Goal: Information Seeking & Learning: Compare options

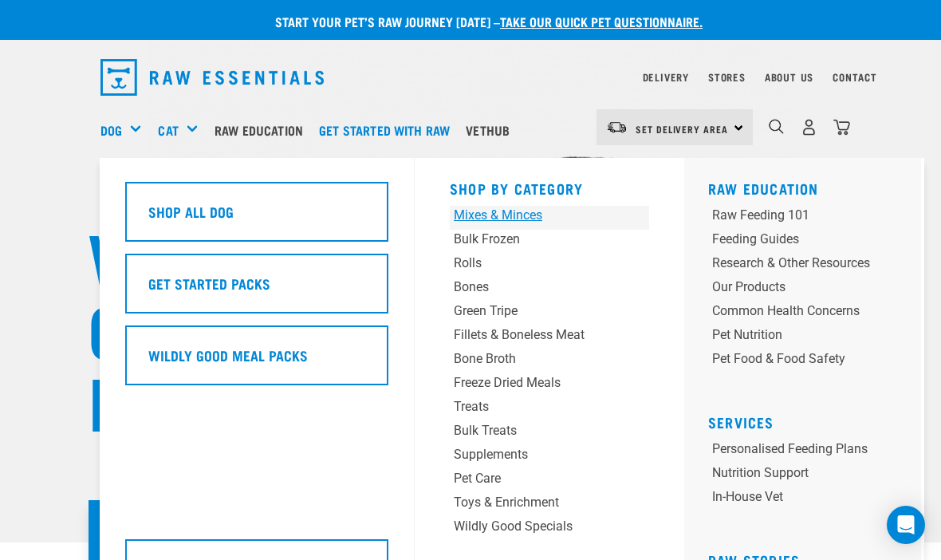
click at [506, 216] on div "Mixes & Minces" at bounding box center [532, 215] width 157 height 19
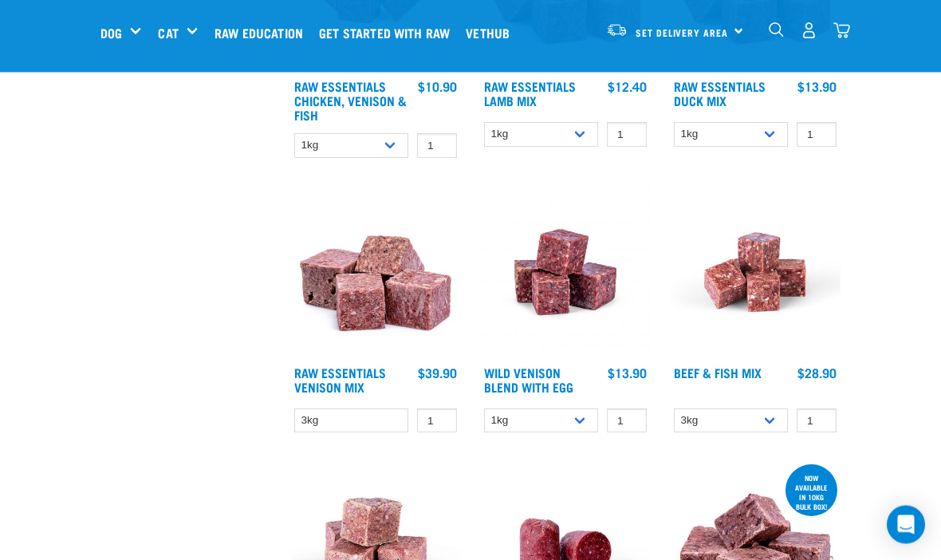
scroll to position [613, 0]
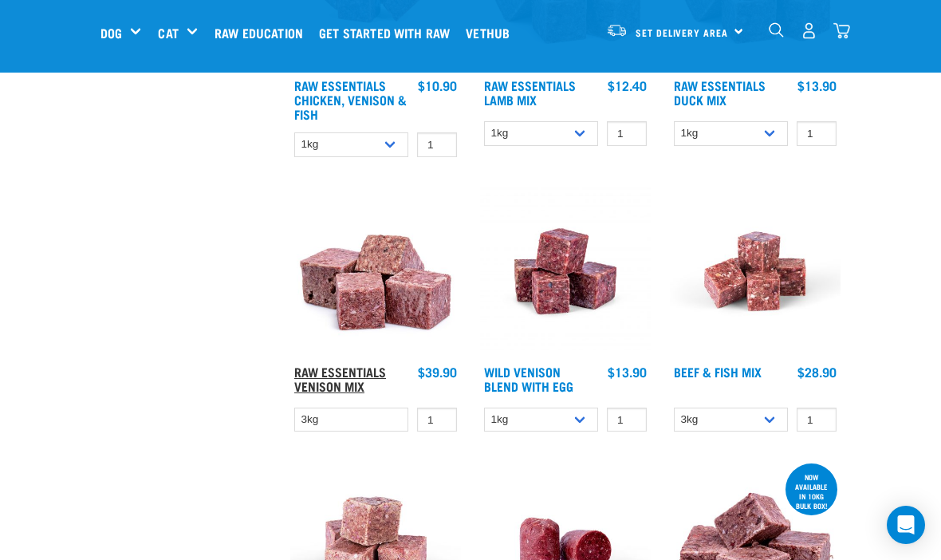
click at [360, 389] on link "Raw Essentials Venison Mix" at bounding box center [340, 379] width 92 height 22
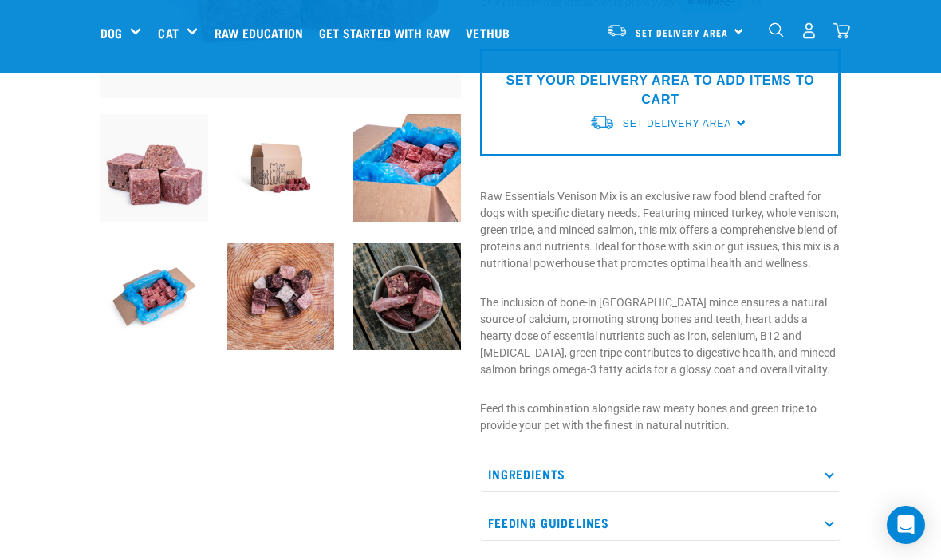
scroll to position [393, 0]
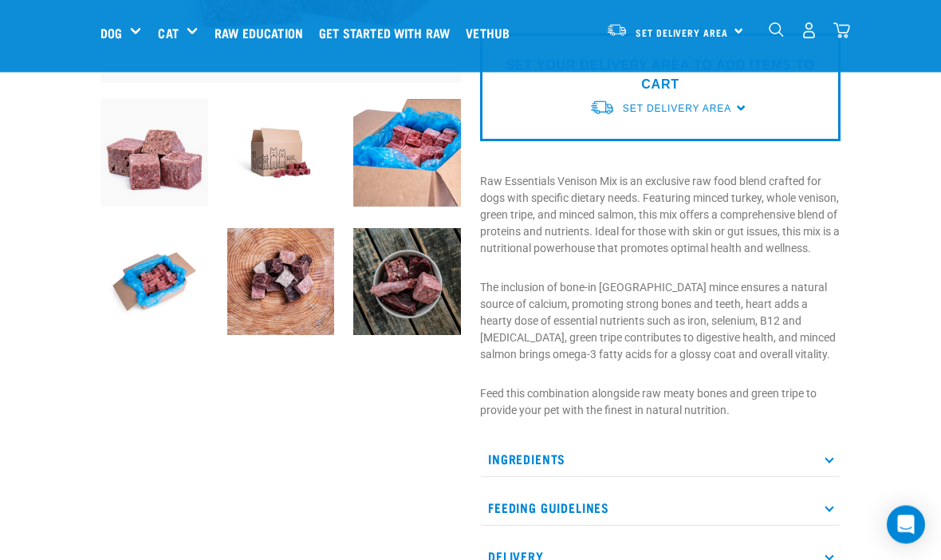
click at [838, 478] on p "Ingredients" at bounding box center [660, 460] width 361 height 36
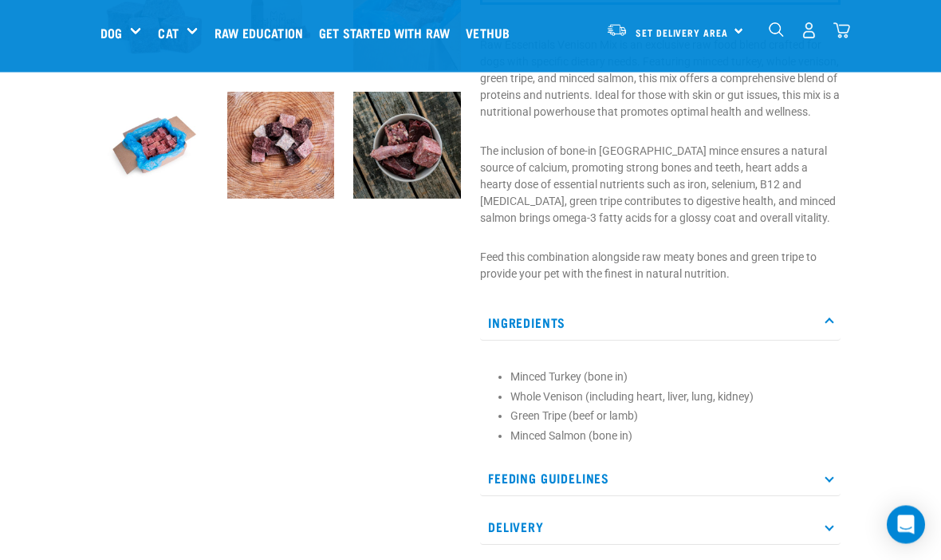
scroll to position [549, 0]
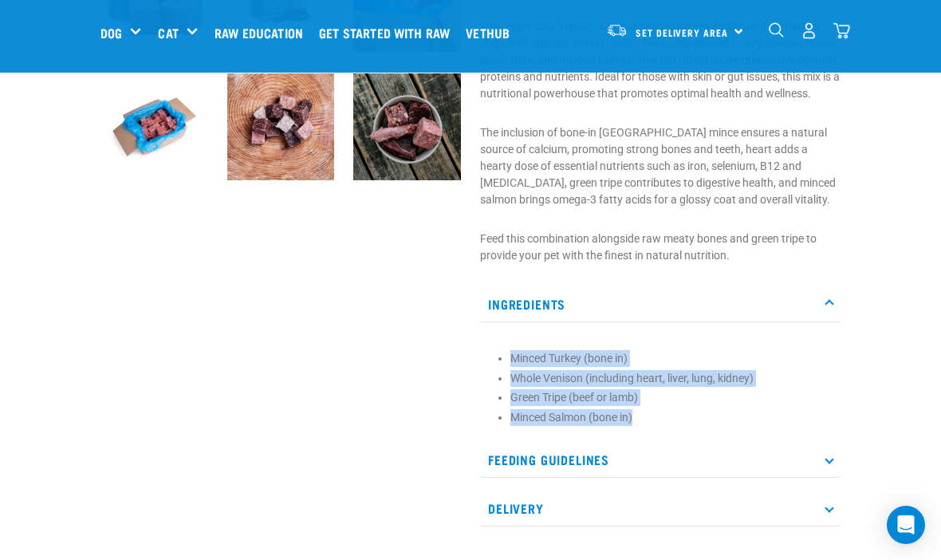
copy ul "Minced Turkey (bone in) Whole Venison (including heart, liver, lung, kidney) Gr…"
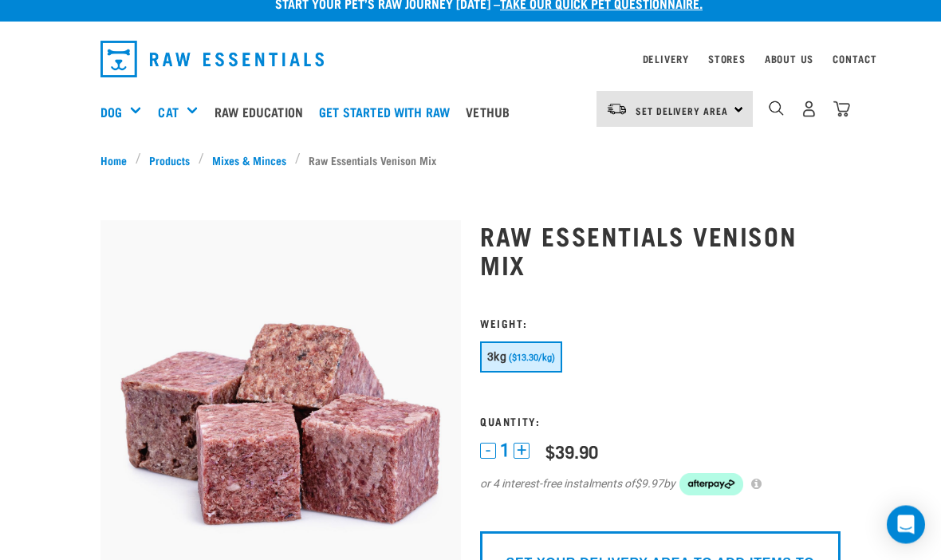
scroll to position [0, 0]
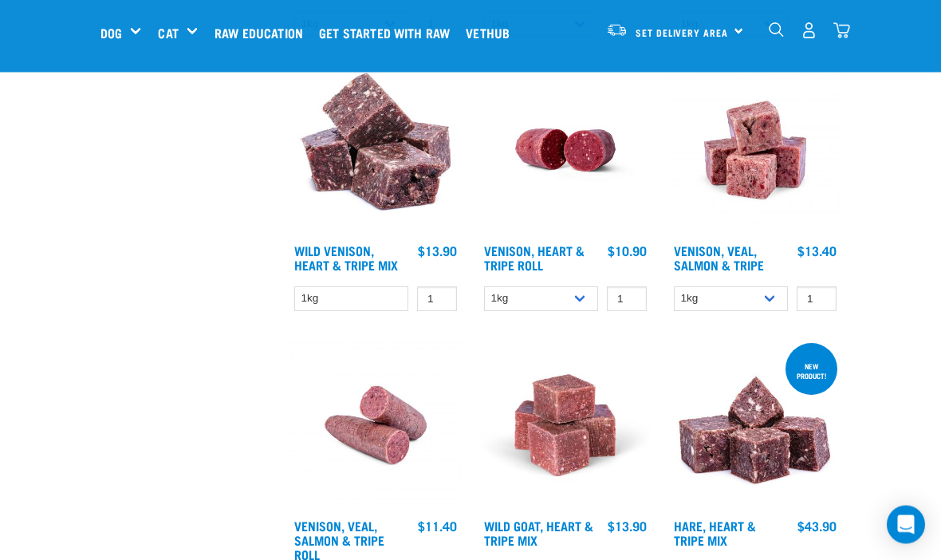
scroll to position [1834, 0]
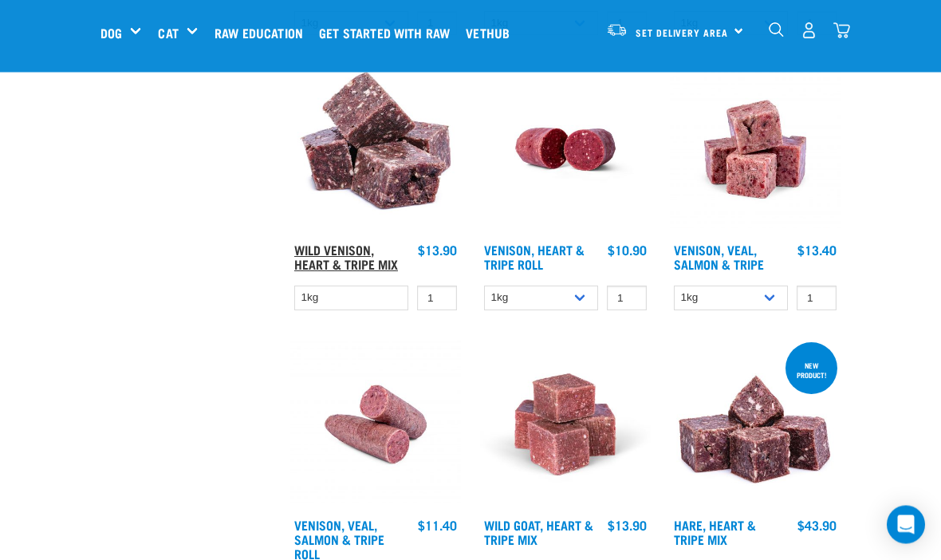
click at [358, 268] on link "Wild Venison, Heart & Tripe Mix" at bounding box center [346, 257] width 104 height 22
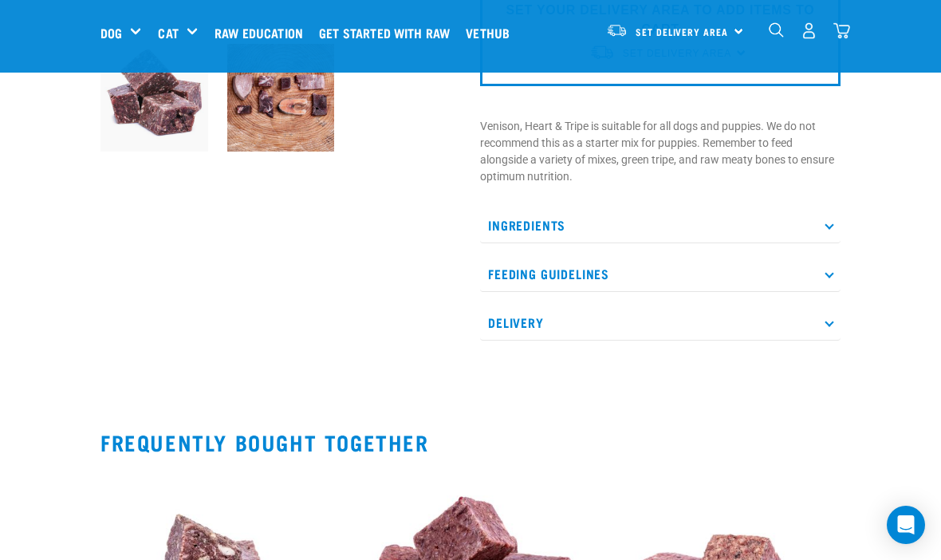
scroll to position [450, 0]
click at [830, 223] on icon at bounding box center [829, 224] width 9 height 9
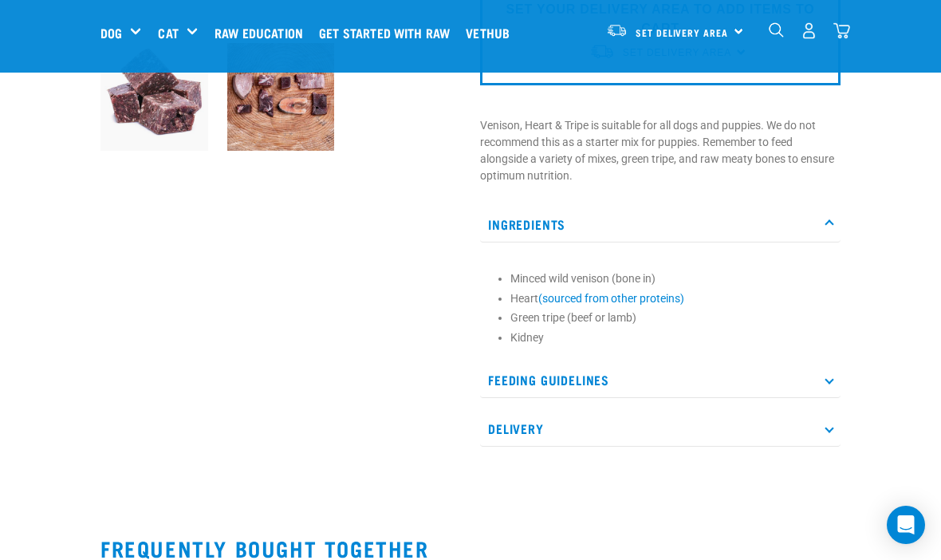
click at [521, 278] on li "Minced wild venison (bone in)" at bounding box center [671, 278] width 322 height 17
click at [532, 275] on li "Minced wild venison (bone in)" at bounding box center [671, 278] width 322 height 17
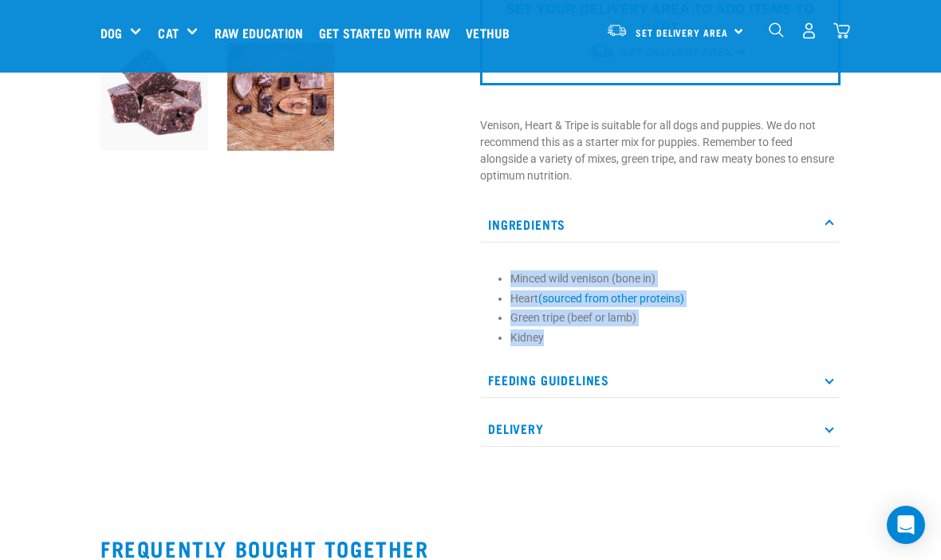
copy ul "Minced wild venison (bone in) Heart (sourced from other proteins) Green tripe (…"
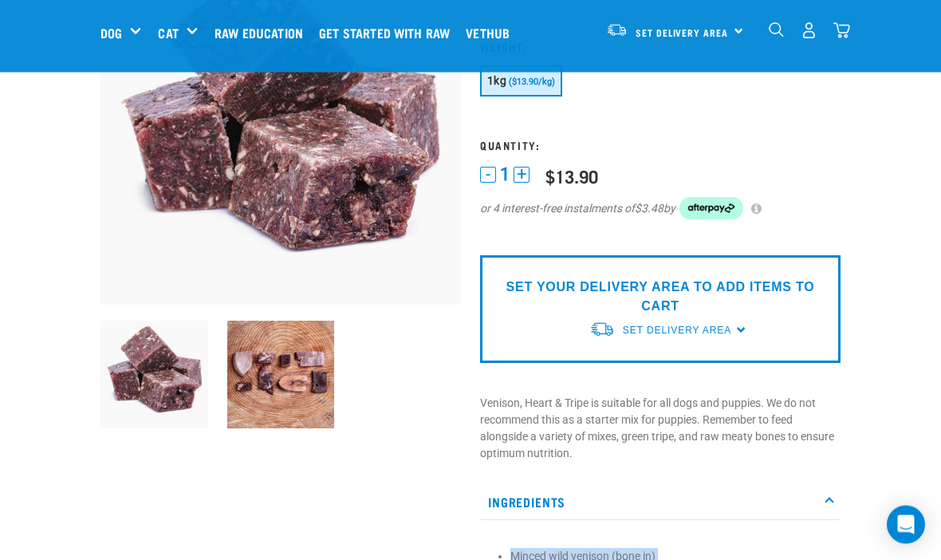
scroll to position [165, 0]
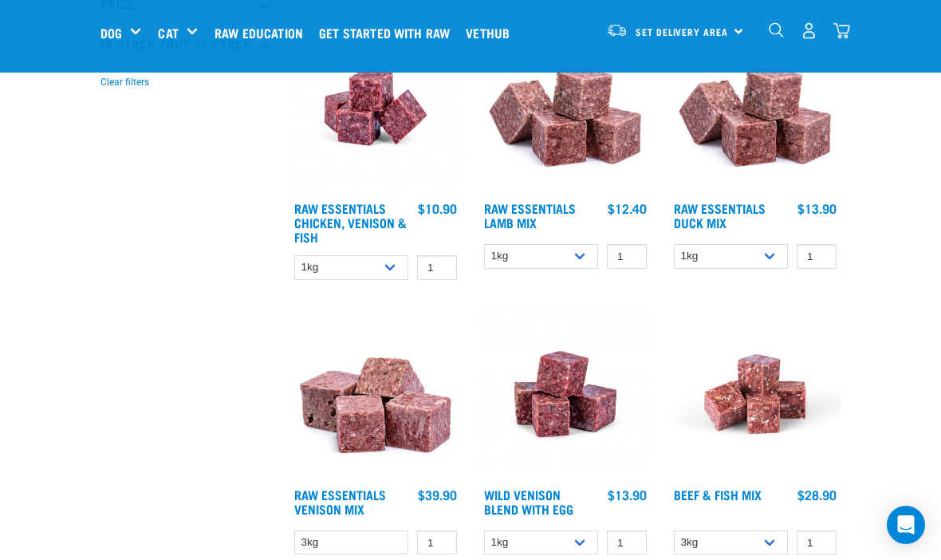
scroll to position [490, 0]
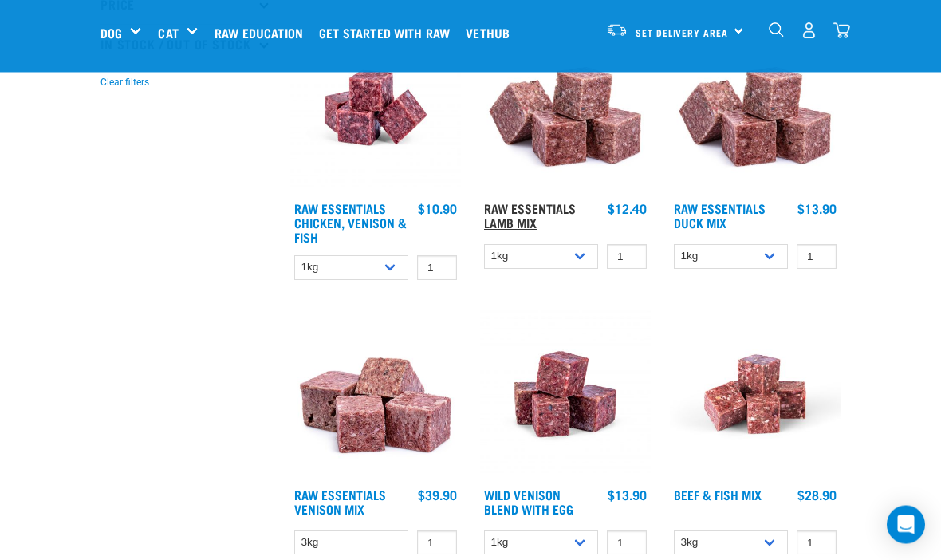
click at [535, 227] on link "Raw Essentials Lamb Mix" at bounding box center [530, 216] width 92 height 22
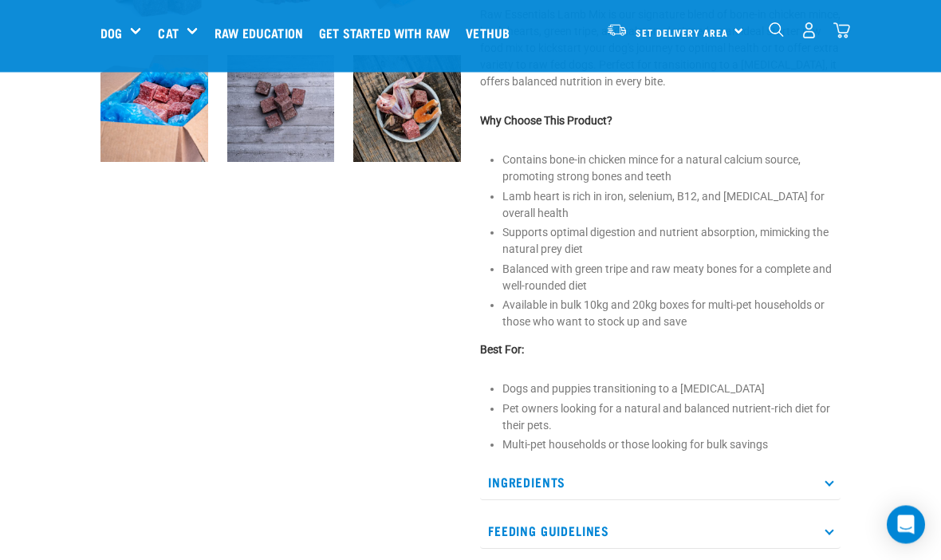
click at [838, 487] on p "Ingredients" at bounding box center [660, 483] width 361 height 36
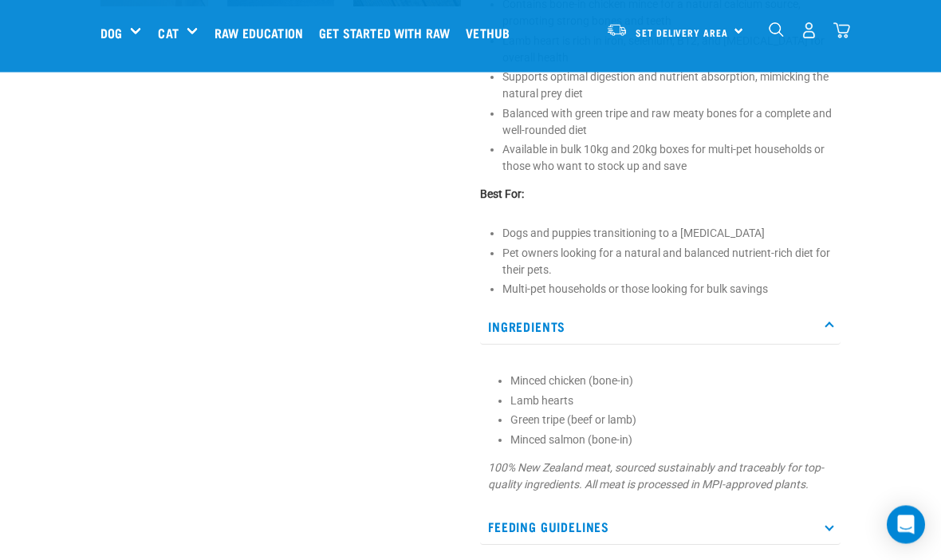
scroll to position [723, 0]
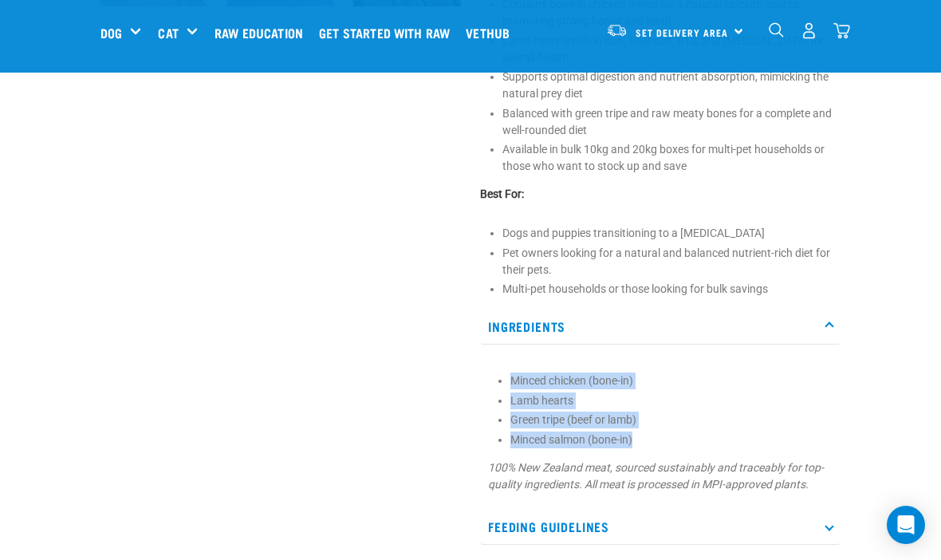
copy ul "Minced chicken (bone-in) Lamb hearts Green tripe (beef or lamb) Minced salmon (…"
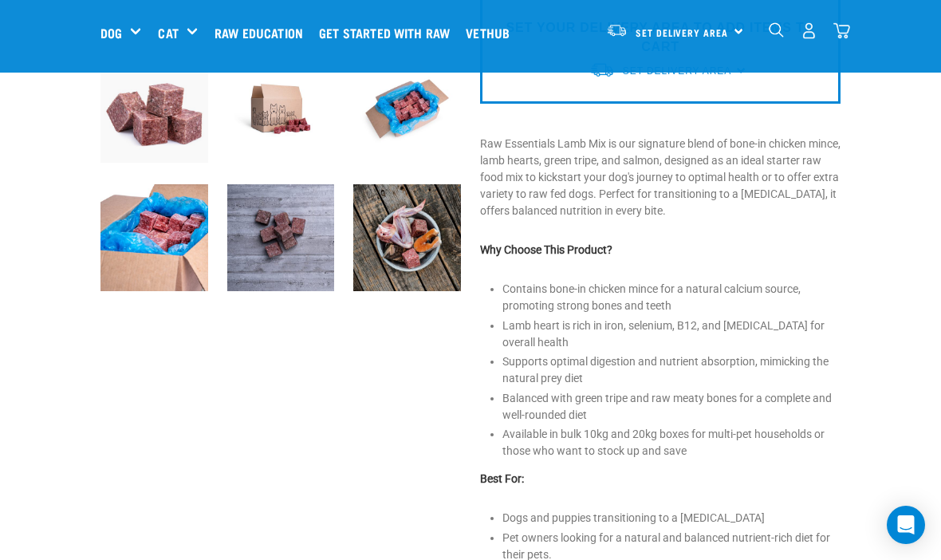
scroll to position [436, 0]
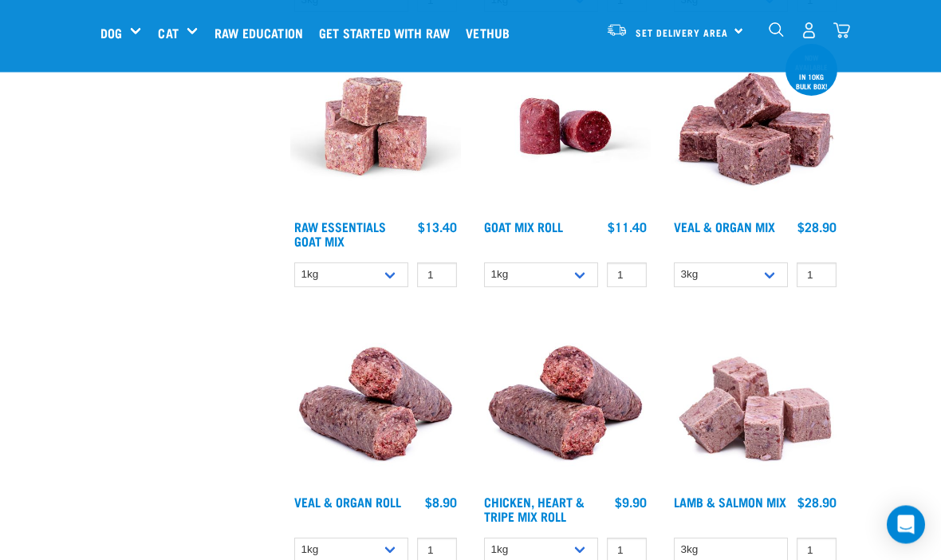
scroll to position [1034, 0]
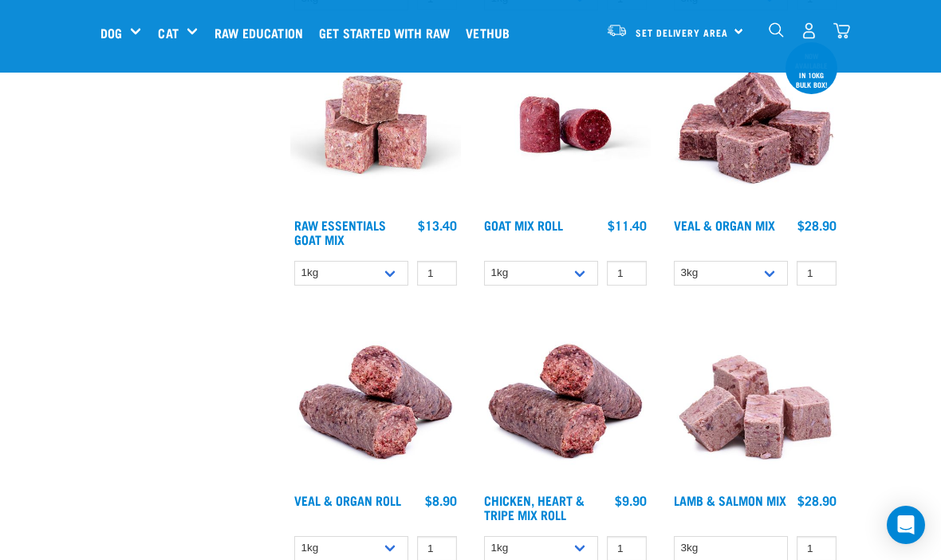
click at [770, 437] on img at bounding box center [755, 399] width 171 height 171
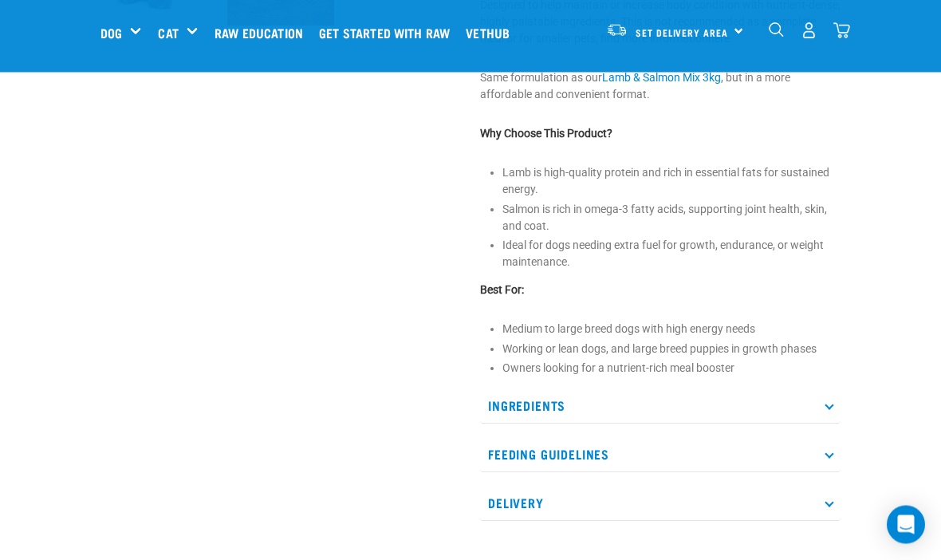
scroll to position [576, 0]
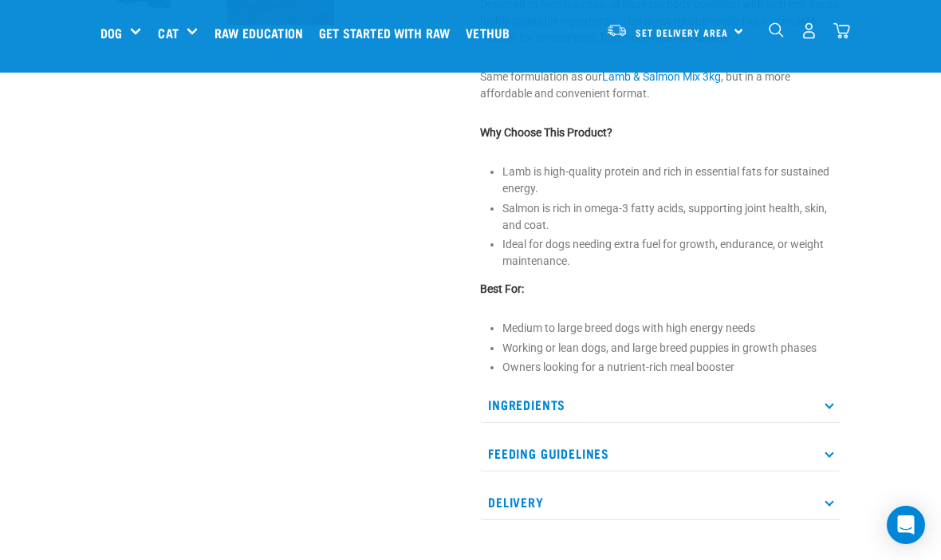
click at [836, 406] on p "Ingredients" at bounding box center [660, 405] width 361 height 36
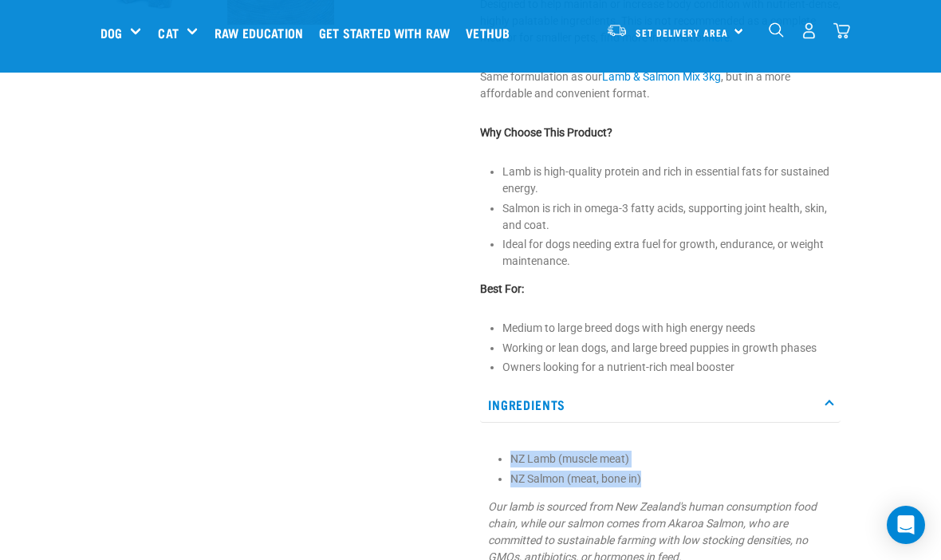
copy ul "NZ Lamb (muscle meat) NZ Salmon (meat, bone in)"
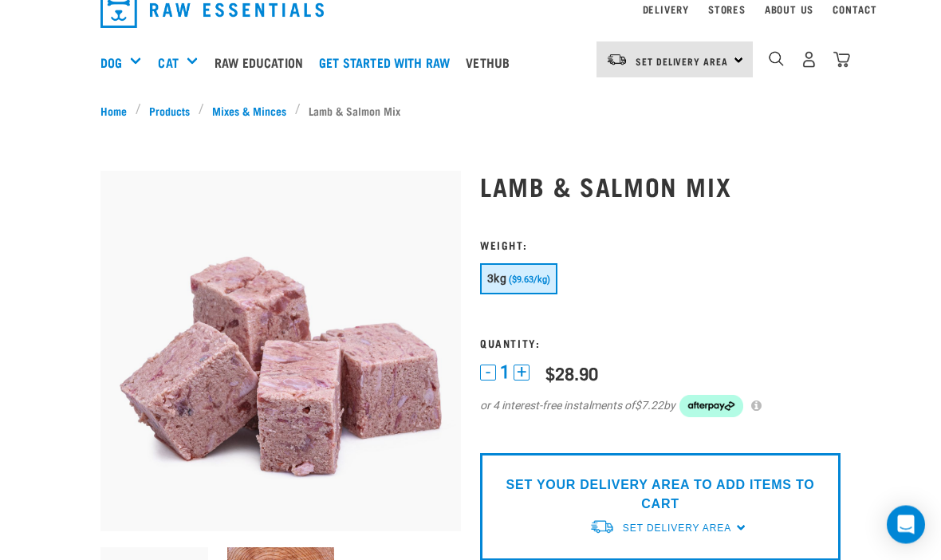
scroll to position [0, 0]
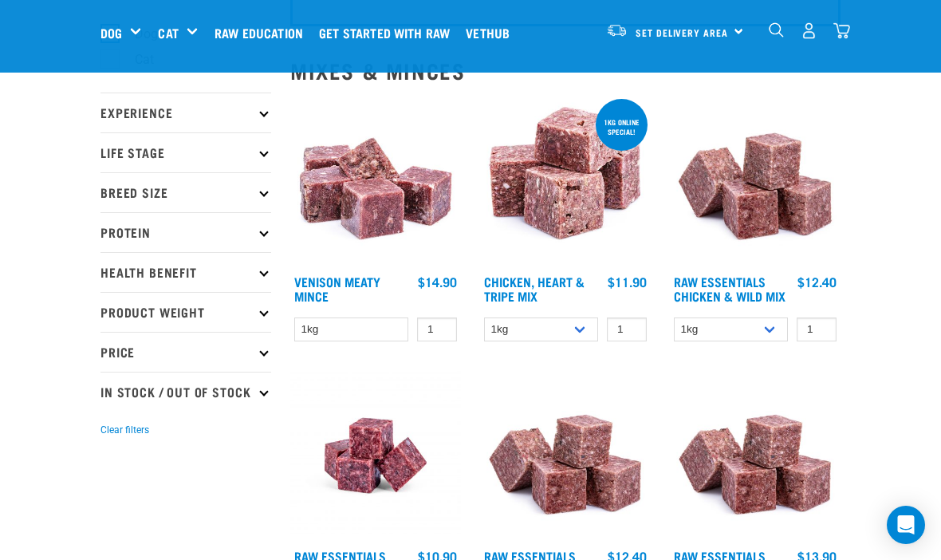
scroll to position [142, 0]
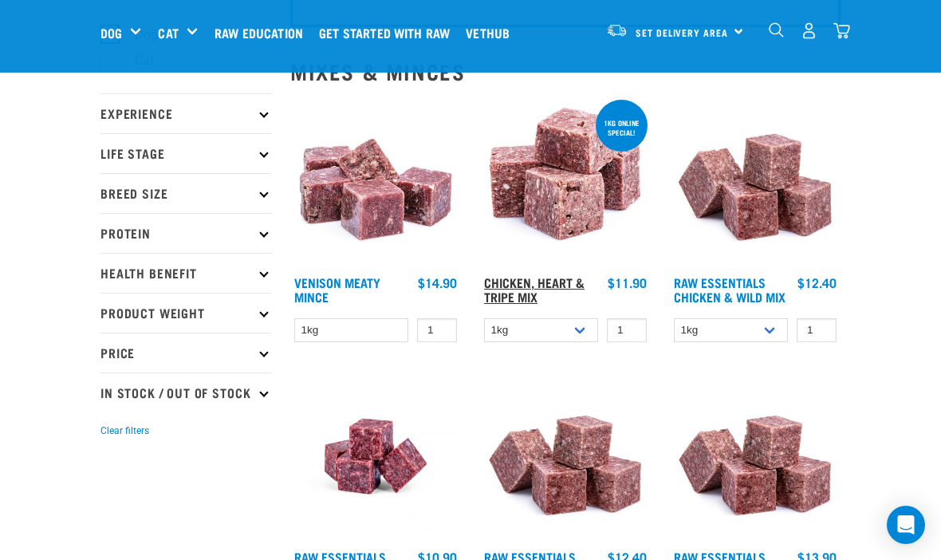
click at [548, 283] on link "Chicken, Heart & Tripe Mix" at bounding box center [534, 289] width 100 height 22
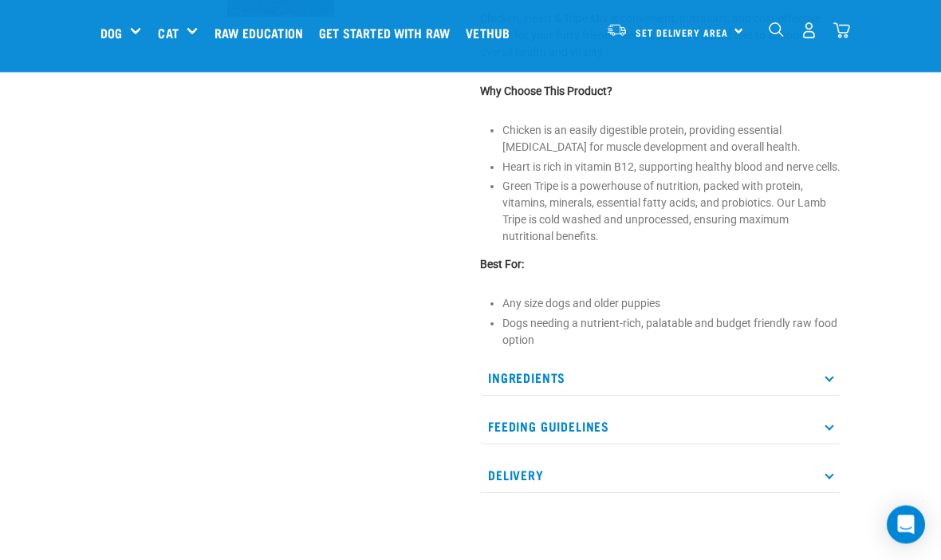
click at [833, 396] on p "Ingredients" at bounding box center [660, 379] width 361 height 36
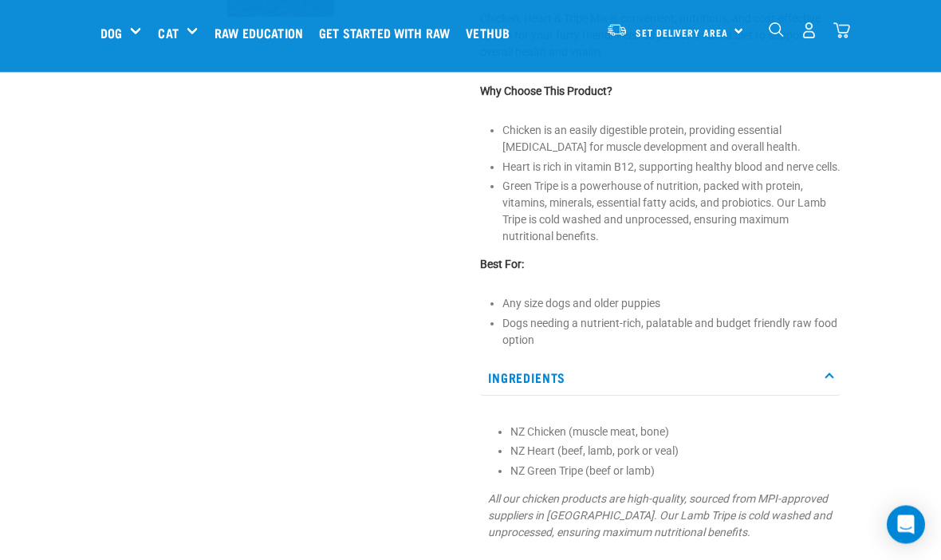
scroll to position [584, 0]
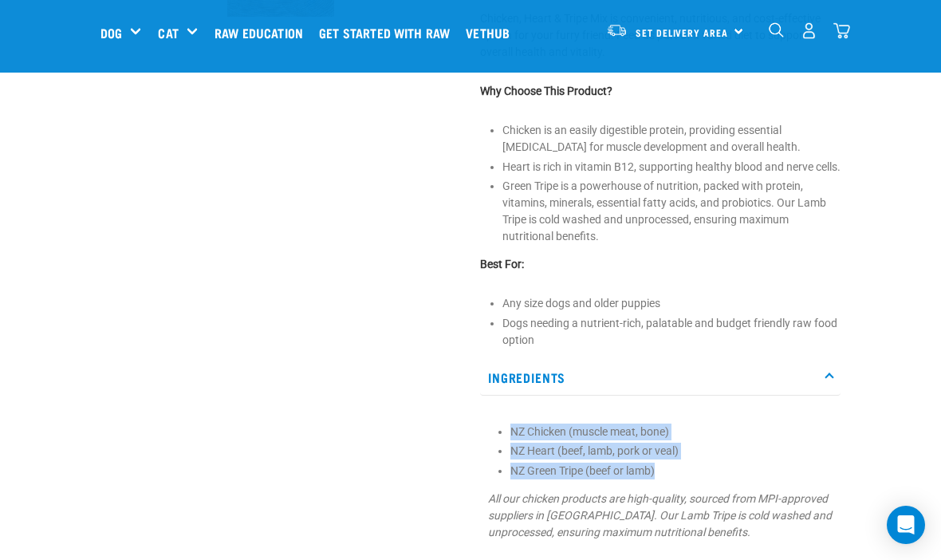
copy ul "NZ Chicken (muscle meat, bone) NZ Heart (beef, lamb, pork or veal) NZ Green Tri…"
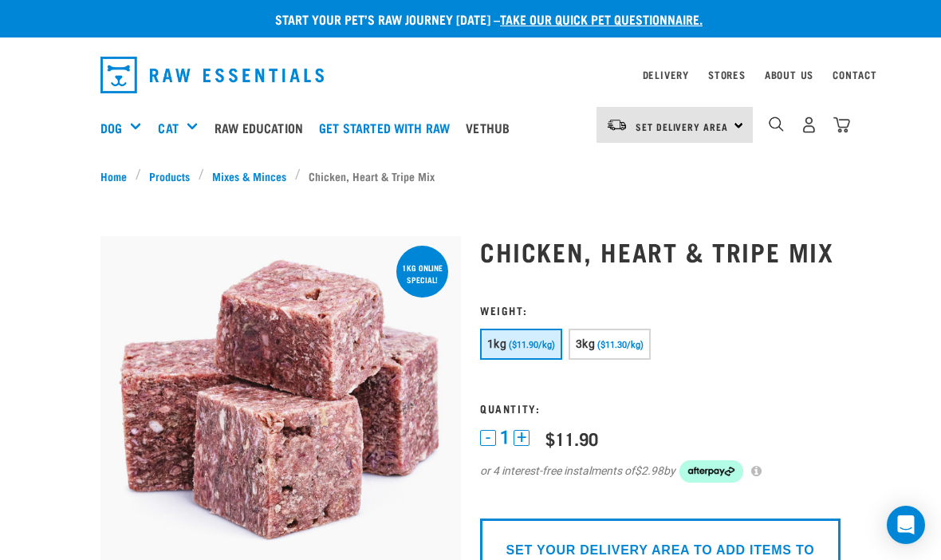
scroll to position [0, 0]
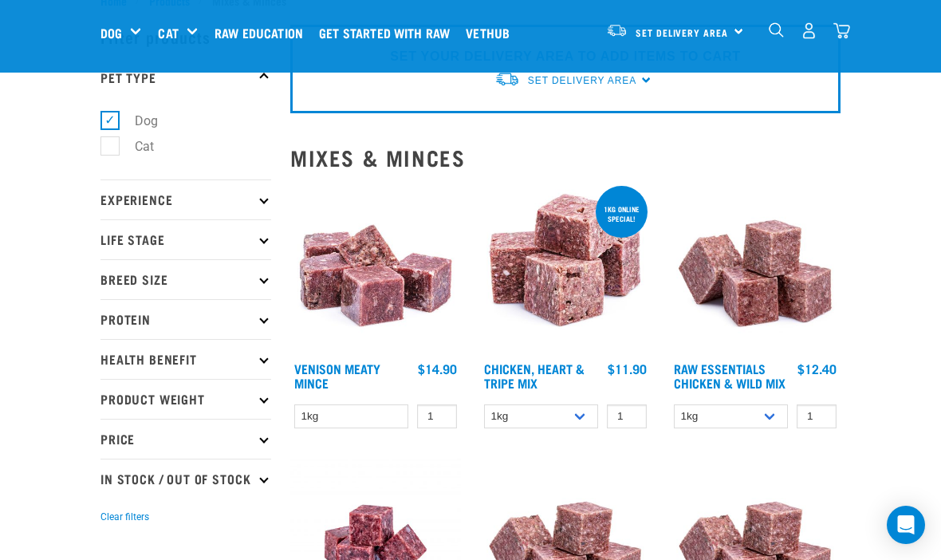
scroll to position [53, 0]
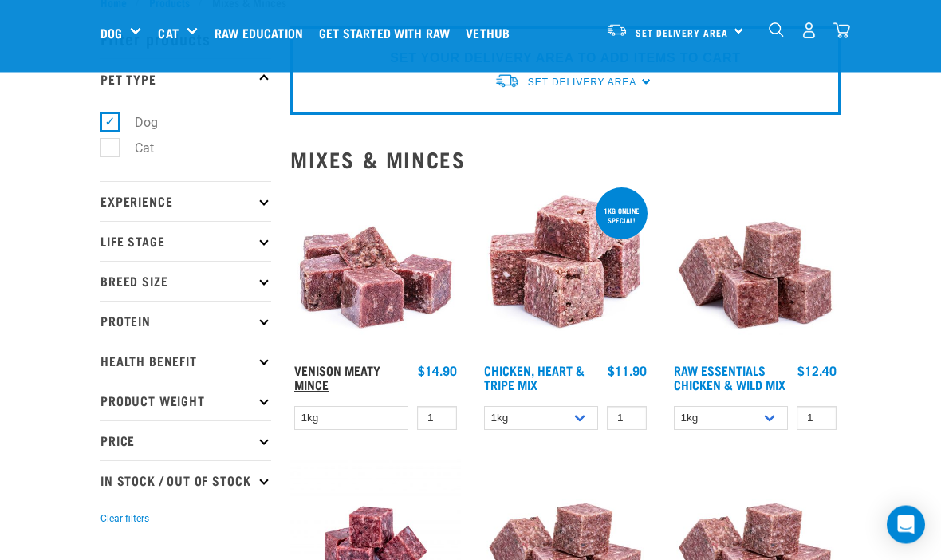
click at [360, 370] on link "Venison Meaty Mince" at bounding box center [337, 378] width 86 height 22
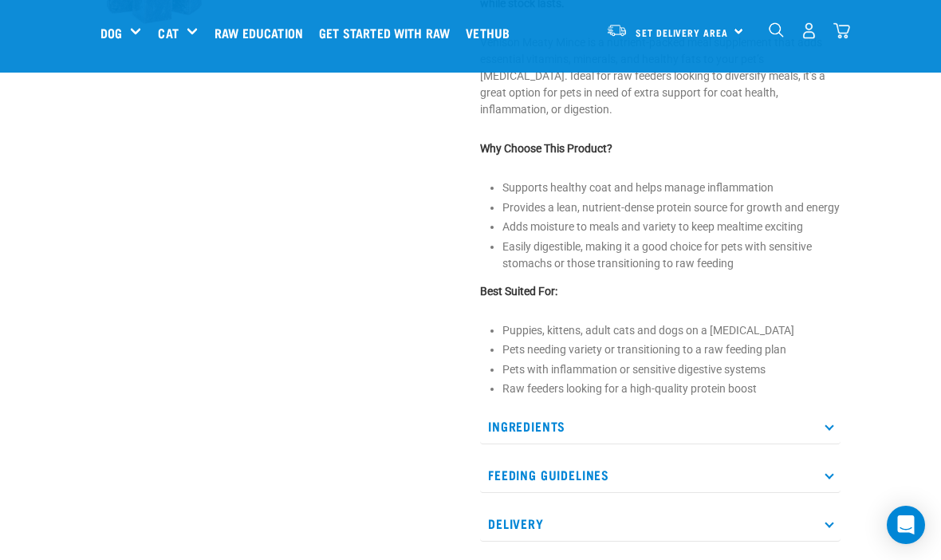
scroll to position [582, 0]
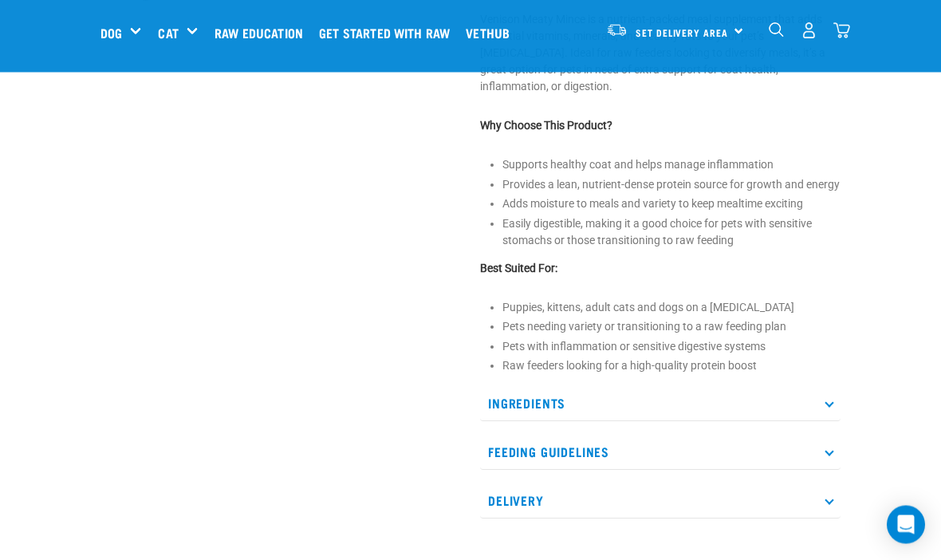
click at [833, 391] on p "Ingredients" at bounding box center [660, 404] width 361 height 36
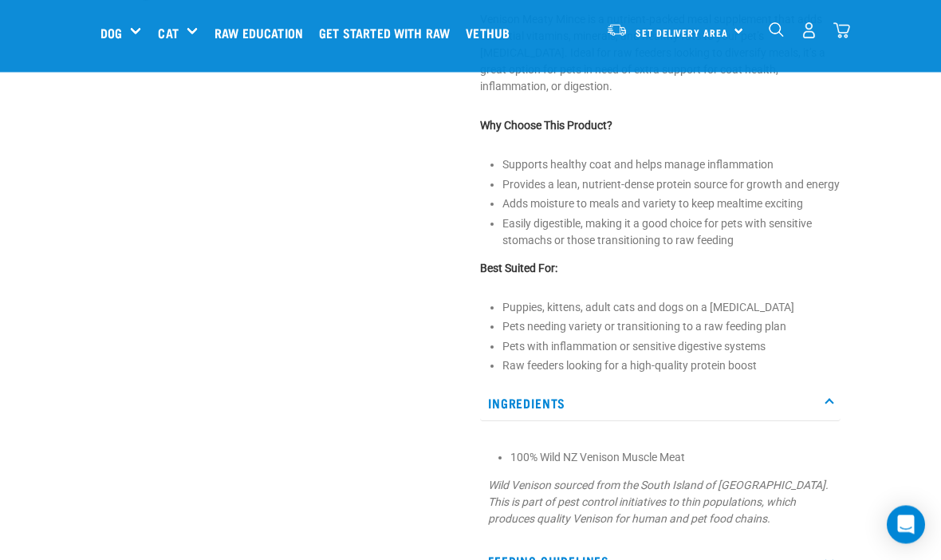
scroll to position [583, 0]
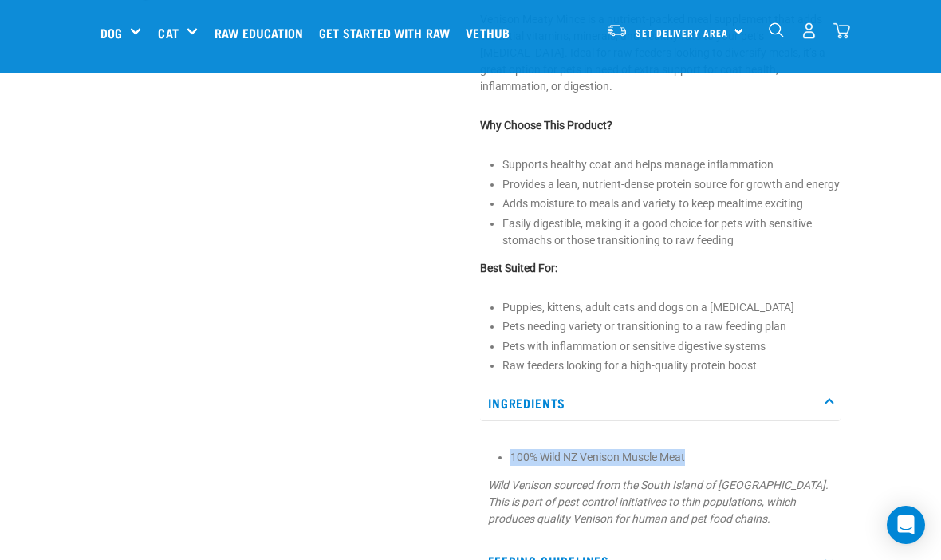
copy li "100% Wild NZ Venison Muscle Meat"
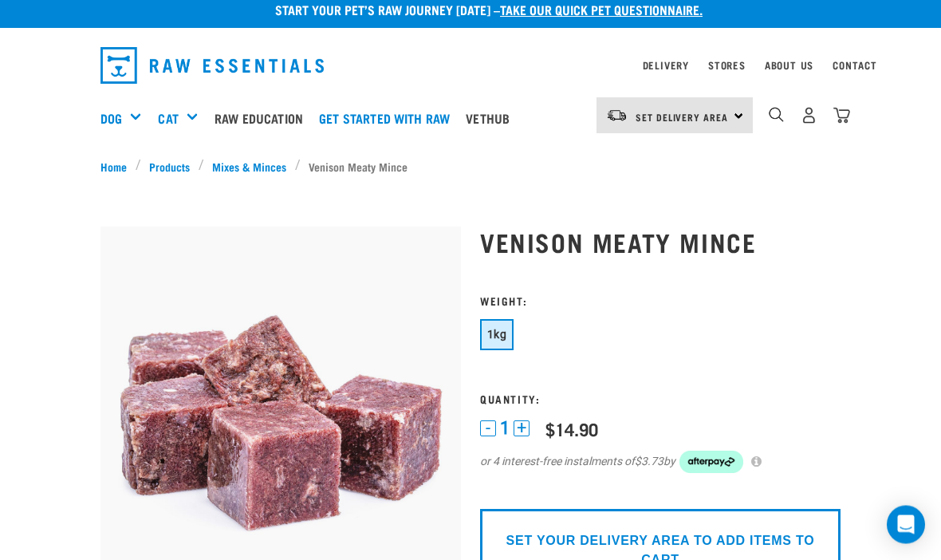
scroll to position [0, 0]
